Goal: Task Accomplishment & Management: Manage account settings

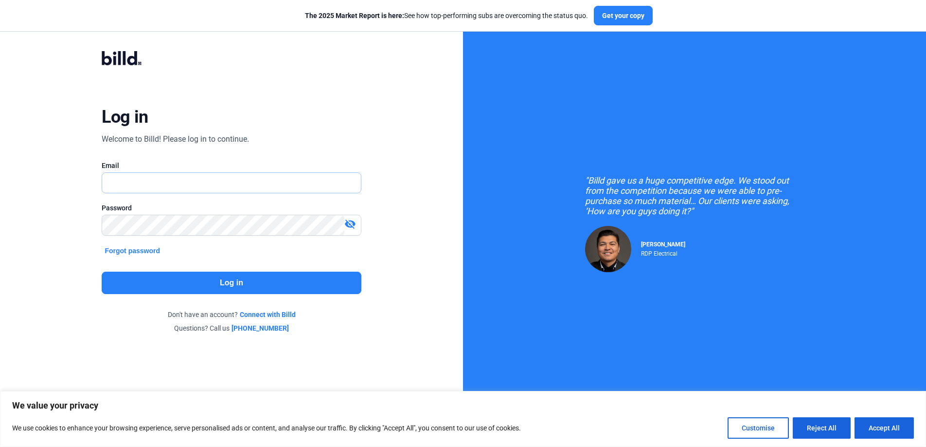
type input "[PERSON_NAME][EMAIL_ADDRESS][PERSON_NAME][DOMAIN_NAME]"
click at [251, 283] on button "Log in" at bounding box center [231, 282] width 259 height 22
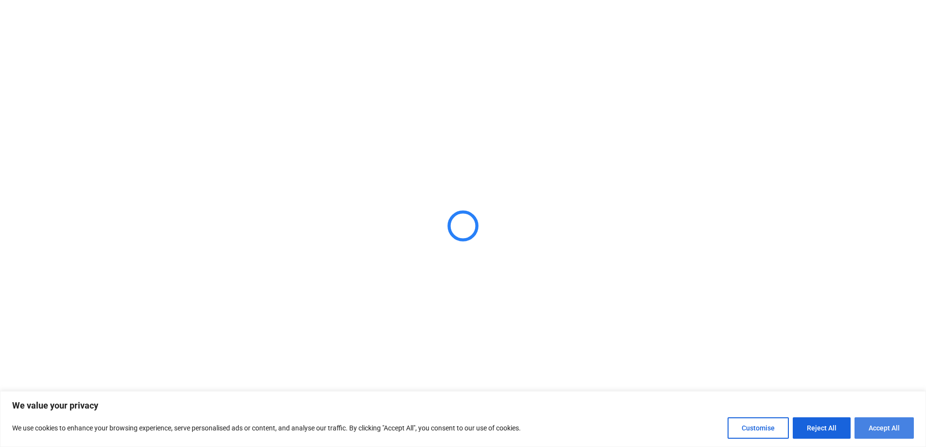
click at [887, 427] on button "Accept All" at bounding box center [884, 427] width 59 height 21
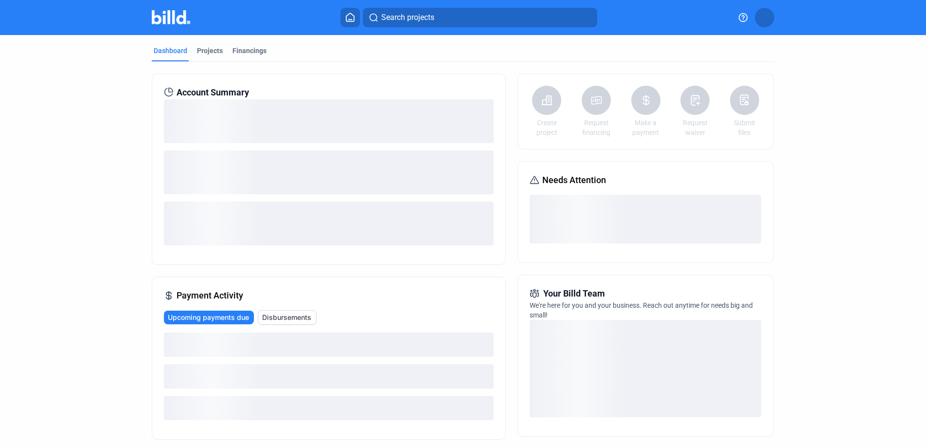
checkbox input "true"
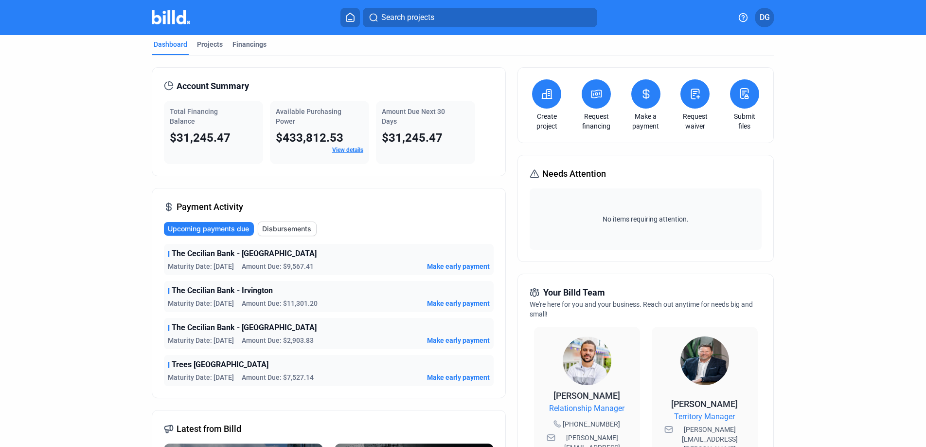
scroll to position [24, 0]
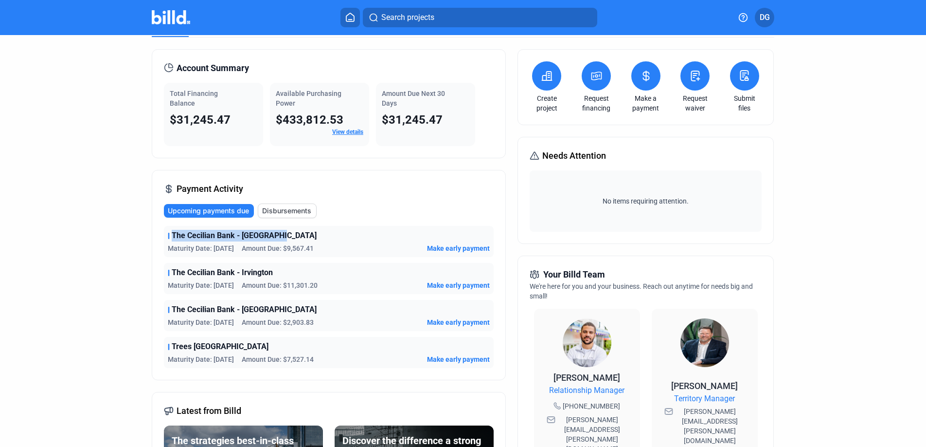
drag, startPoint x: 169, startPoint y: 235, endPoint x: 317, endPoint y: 236, distance: 147.4
click at [316, 236] on div "The Cecilian Bank - [GEOGRAPHIC_DATA]" at bounding box center [329, 236] width 322 height 12
drag, startPoint x: 169, startPoint y: 271, endPoint x: 302, endPoint y: 271, distance: 132.3
click at [295, 270] on div "The Cecilian Bank - Irvington" at bounding box center [329, 273] width 322 height 12
click at [116, 267] on dashboard "Dashboard Projects Financings Account Summary Total Financing Balance $31,245.4…" at bounding box center [463, 347] width 834 height 673
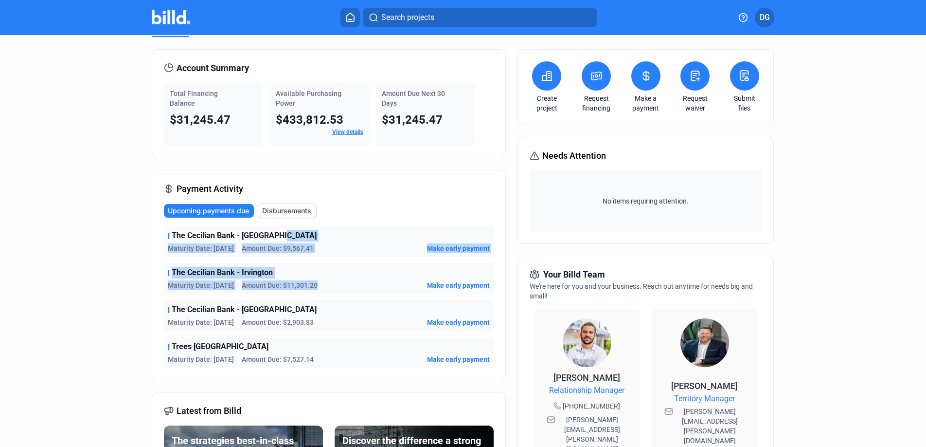
drag, startPoint x: 335, startPoint y: 239, endPoint x: 338, endPoint y: 283, distance: 43.9
click at [338, 283] on div "The Cecilian Bank - Vine Grove Maturity Date: [DATE] Amount Due: $9,567.41 Make…" at bounding box center [329, 297] width 330 height 142
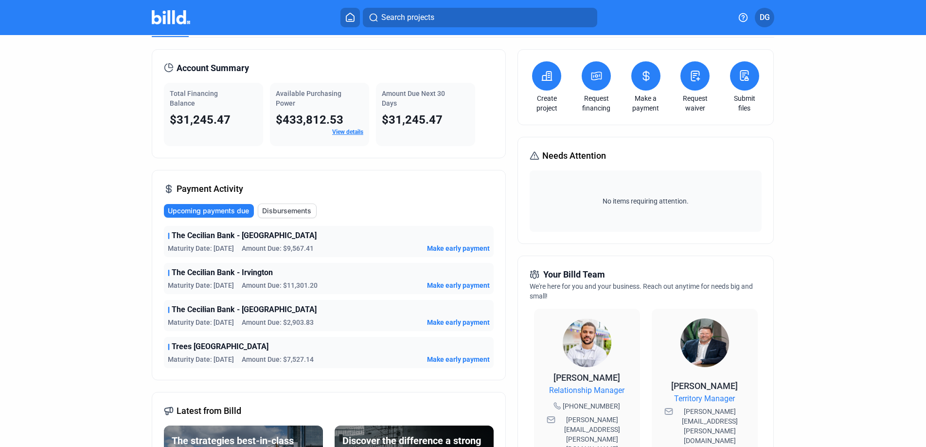
click at [152, 240] on div "Payment Activity Upcoming payments due Disbursements The Cecilian Bank - Vine G…" at bounding box center [329, 275] width 354 height 210
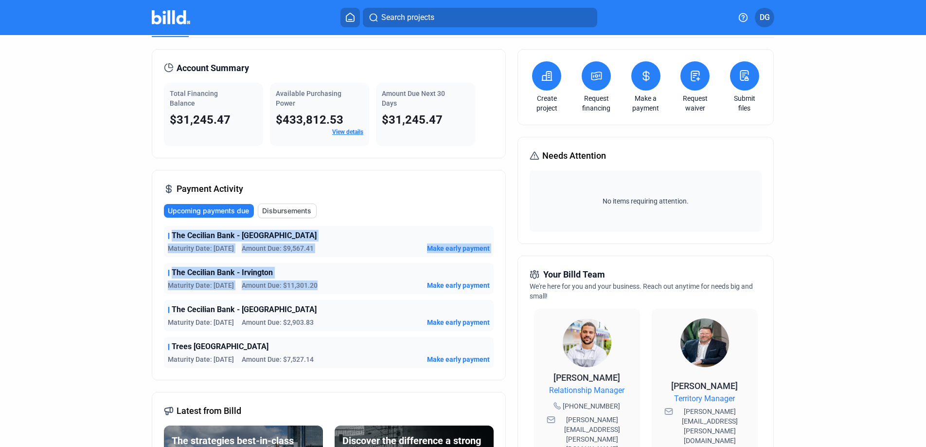
drag, startPoint x: 161, startPoint y: 229, endPoint x: 362, endPoint y: 291, distance: 210.8
click at [362, 291] on div "The Cecilian Bank - Vine Grove Maturity Date: [DATE] Amount Due: $9,567.41 Make…" at bounding box center [329, 297] width 330 height 142
click at [770, 18] on button "DG" at bounding box center [764, 17] width 19 height 19
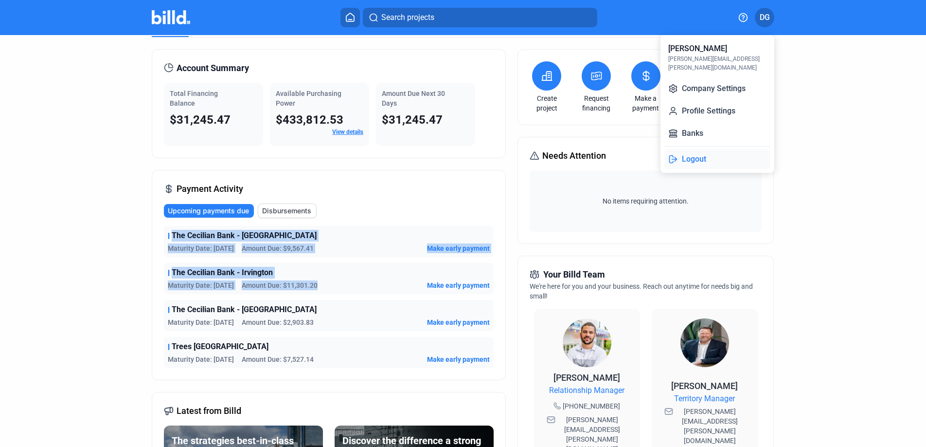
click at [701, 153] on button "Logout" at bounding box center [717, 158] width 106 height 19
